Goal: Information Seeking & Learning: Learn about a topic

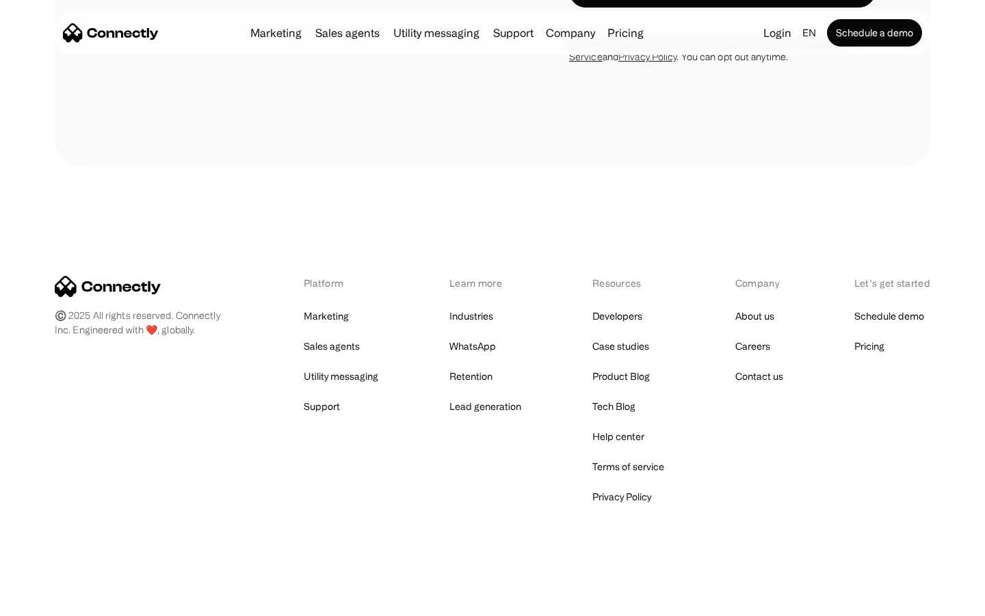
scroll to position [2642, 0]
